Goal: Information Seeking & Learning: Learn about a topic

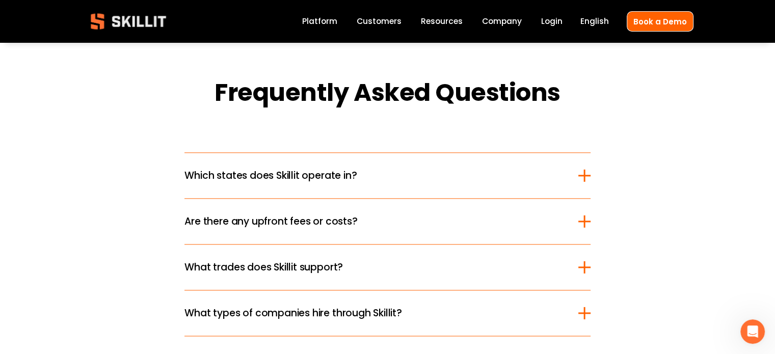
scroll to position [1222, 0]
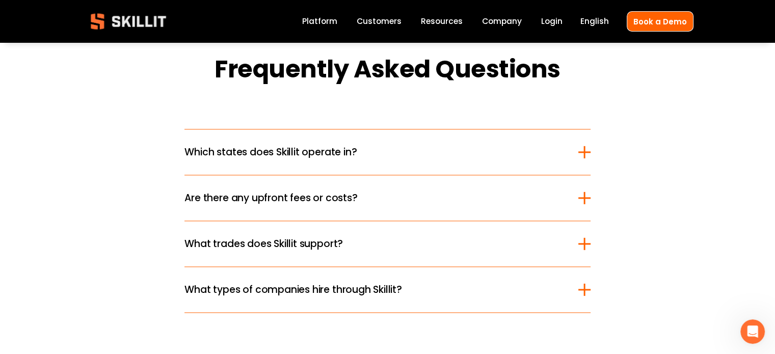
click at [448, 158] on span "Which states does Skillit operate in?" at bounding box center [380, 152] width 393 height 15
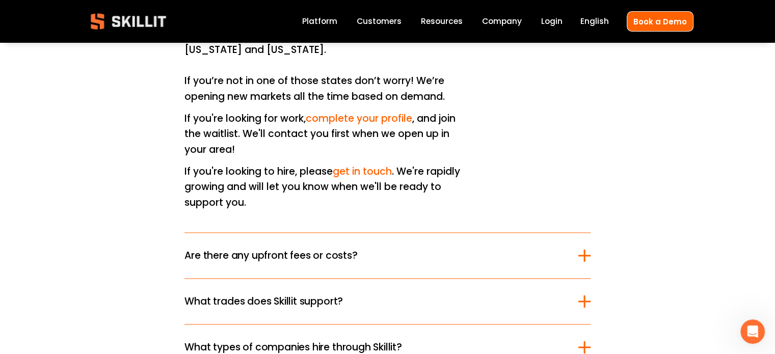
scroll to position [1426, 0]
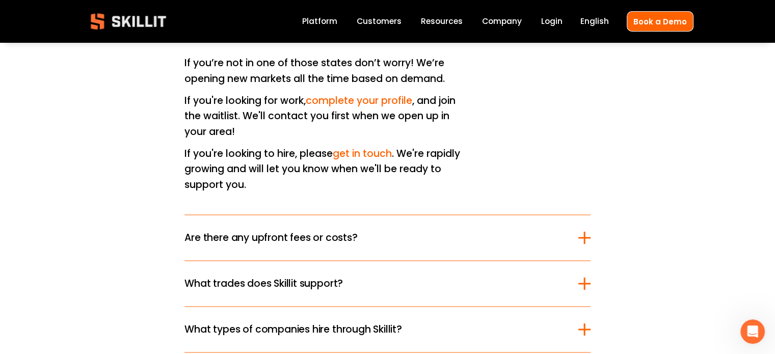
click at [447, 230] on span "Are there any upfront fees or costs?" at bounding box center [380, 237] width 393 height 15
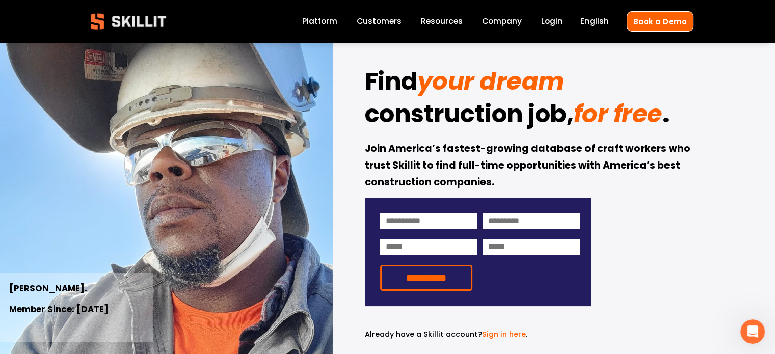
scroll to position [51, 0]
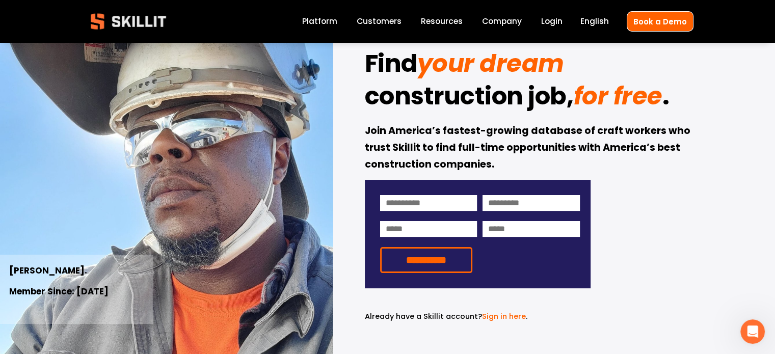
click at [515, 23] on link "Company" at bounding box center [502, 22] width 40 height 14
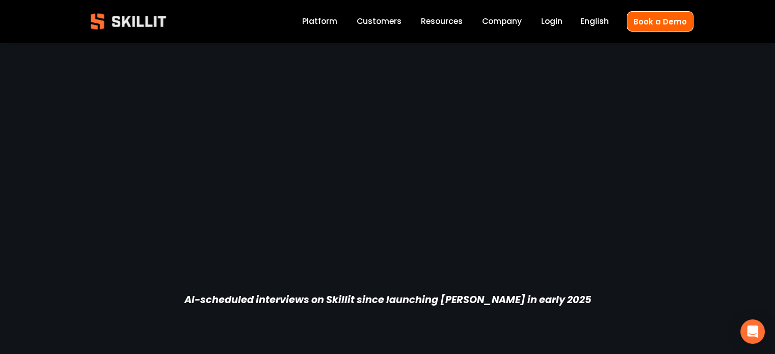
scroll to position [1751, 0]
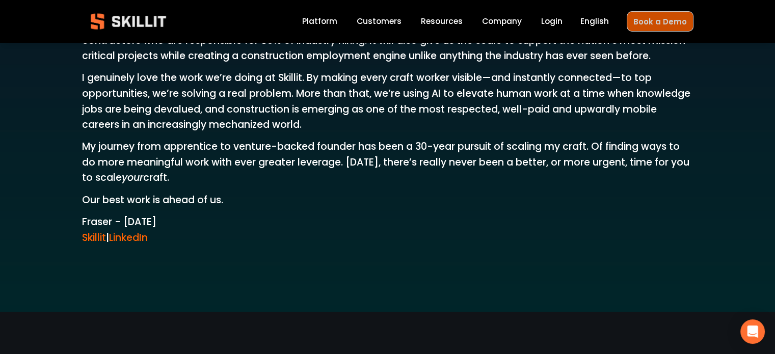
click at [646, 28] on link "Book a Demo" at bounding box center [659, 21] width 67 height 20
